Goal: Find specific page/section: Find specific page/section

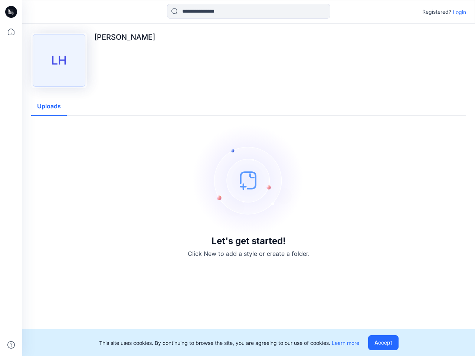
click at [238, 178] on img at bounding box center [248, 180] width 111 height 111
click at [12, 12] on icon at bounding box center [12, 12] width 3 height 0
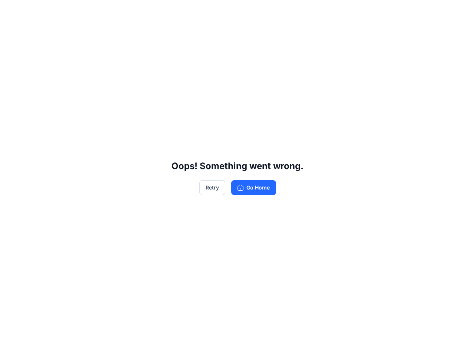
click at [11, 345] on div "Oops! Something went wrong. Retry Go Home" at bounding box center [237, 178] width 475 height 356
click at [249, 11] on div "Oops! Something went wrong. Retry Go Home" at bounding box center [237, 178] width 475 height 356
click at [460, 12] on div "Oops! Something went wrong. Retry Go Home" at bounding box center [237, 178] width 475 height 356
click at [49, 107] on div "Oops! Something went wrong. Retry Go Home" at bounding box center [237, 178] width 475 height 356
click at [385, 343] on div "Oops! Something went wrong. Retry Go Home" at bounding box center [237, 178] width 475 height 356
